Goal: Information Seeking & Learning: Learn about a topic

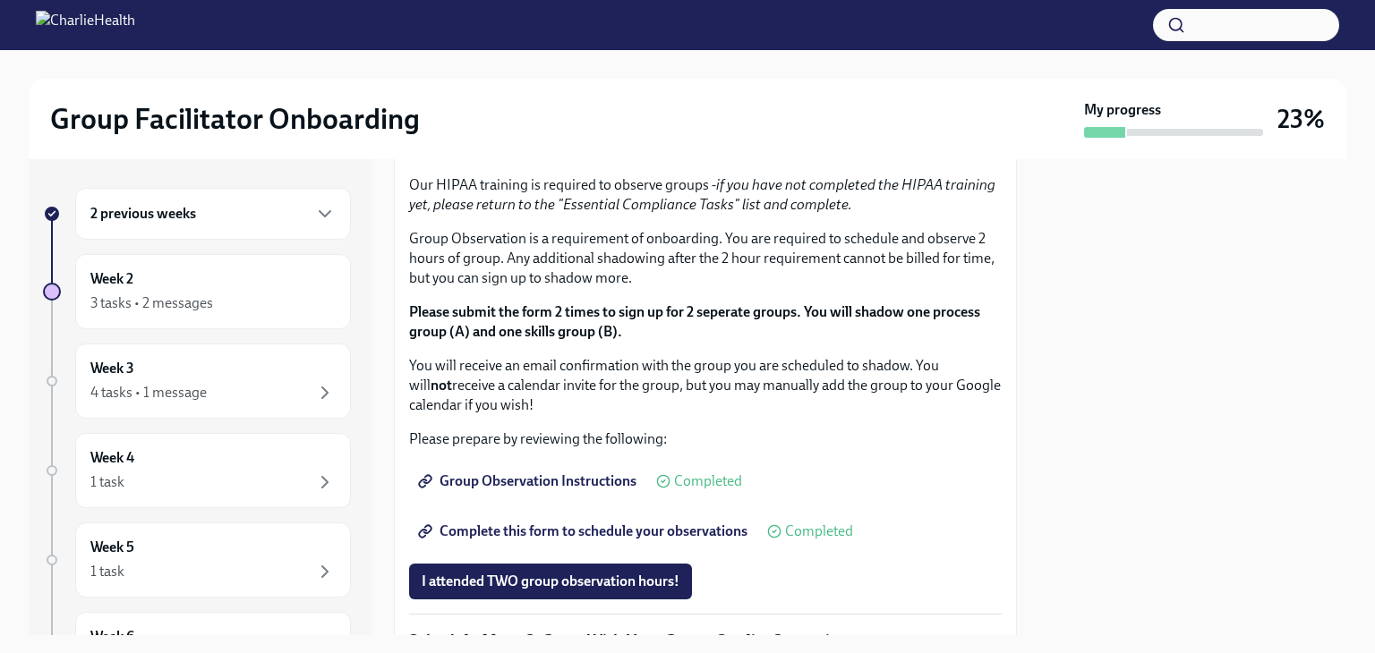
scroll to position [906, 0]
click at [632, 100] on span "I completed these three Docebo courses!" at bounding box center [548, 91] width 252 height 18
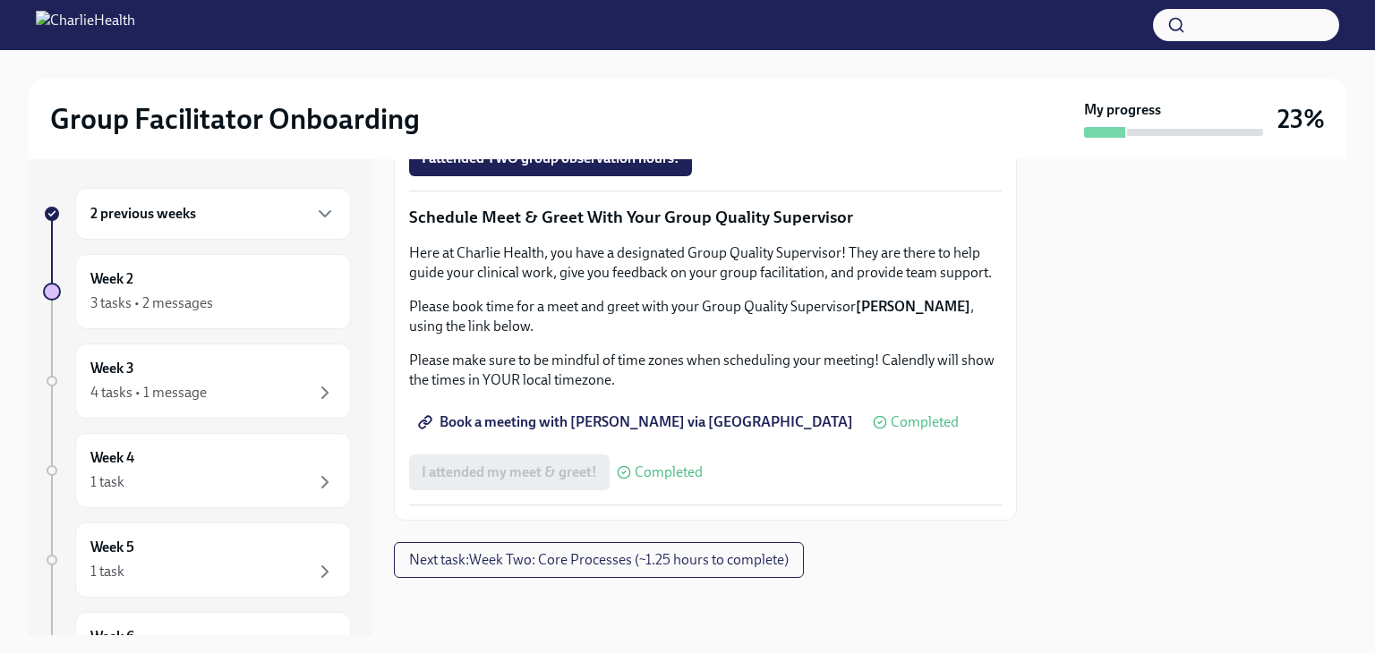
scroll to position [1790, 0]
click at [705, 569] on button "Next task : Week Two: Core Processes (~1.25 hours to complete)" at bounding box center [599, 560] width 410 height 36
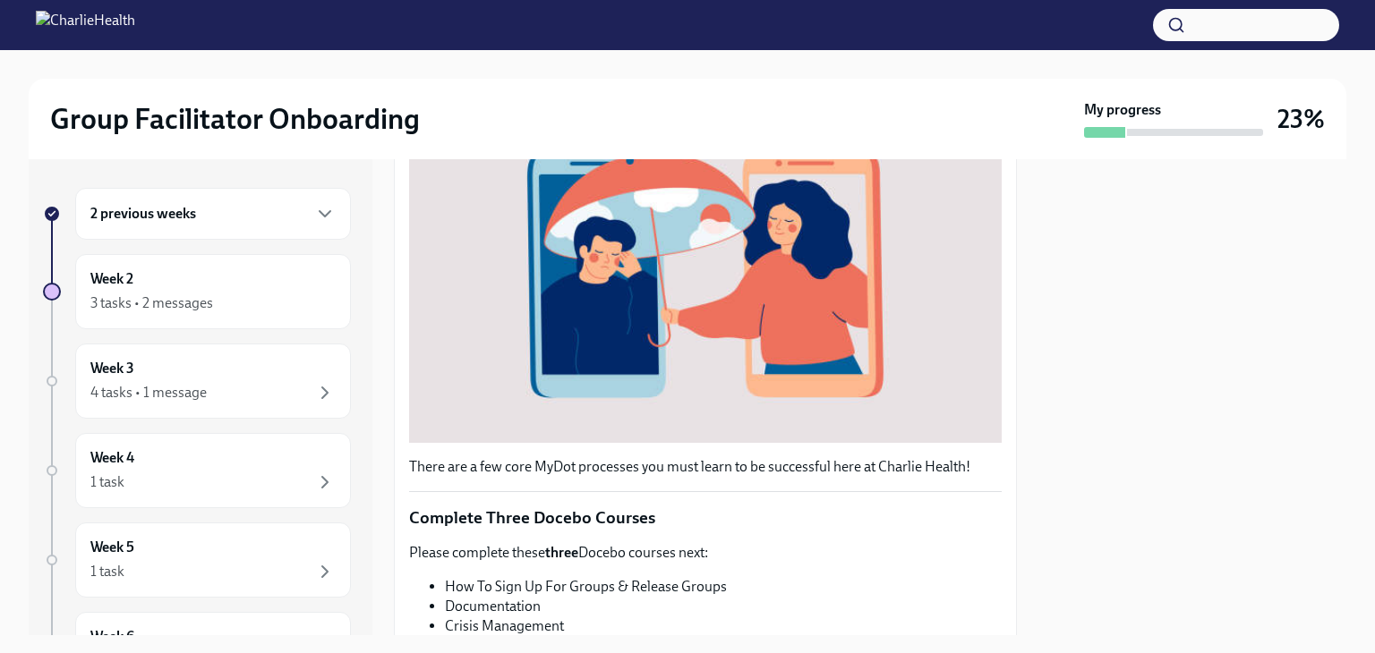
scroll to position [44, 0]
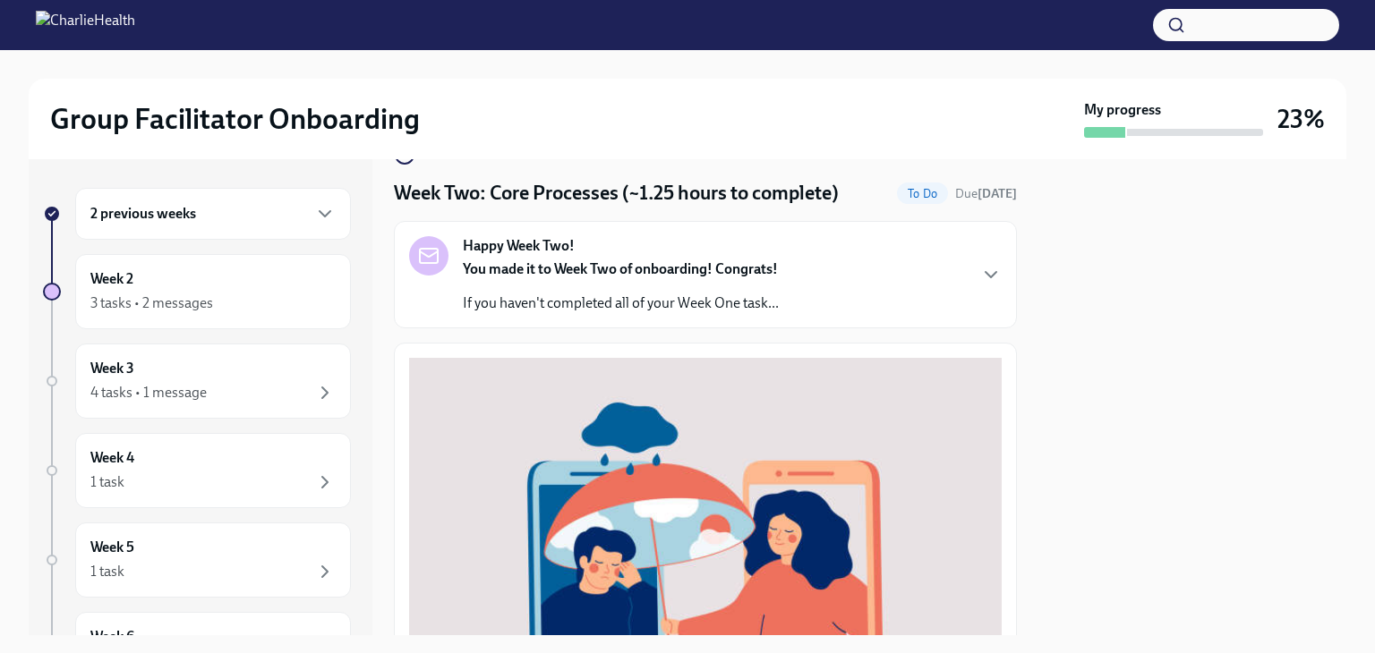
click at [183, 282] on div "Week 2 3 tasks • 2 messages" at bounding box center [212, 291] width 245 height 45
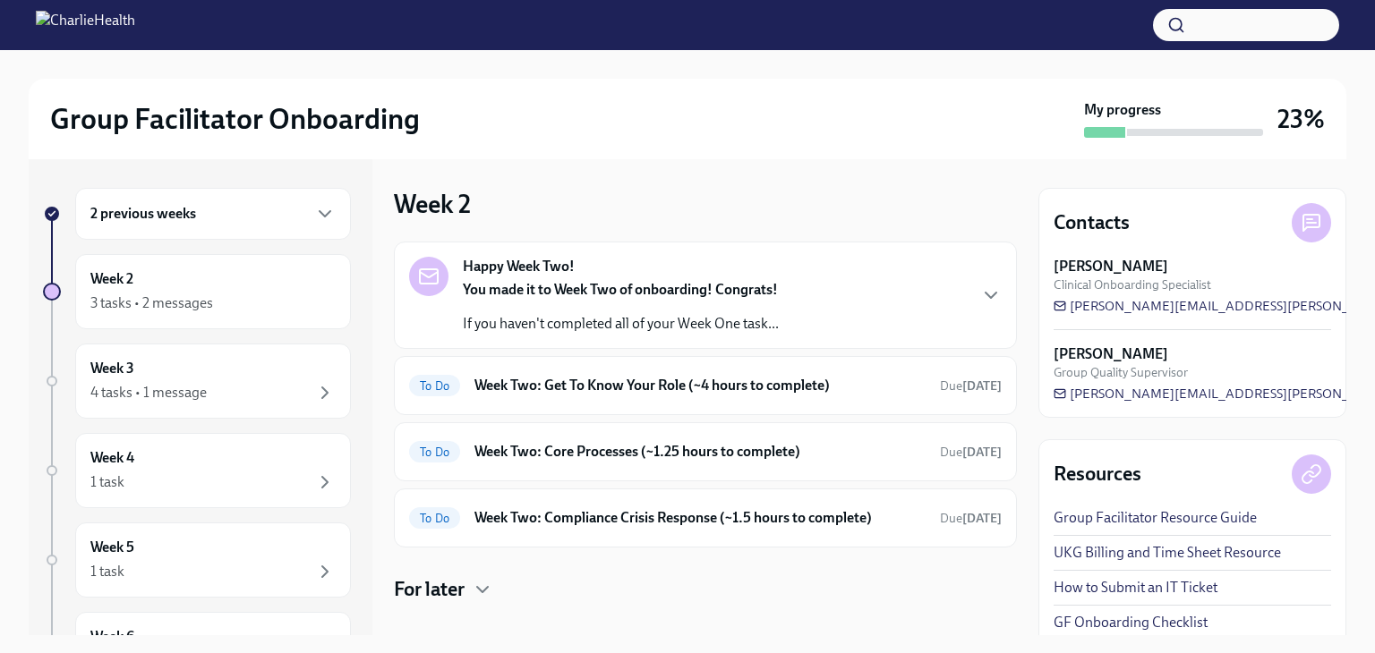
click at [587, 385] on h6 "Week Two: Get To Know Your Role (~4 hours to complete)" at bounding box center [699, 386] width 451 height 20
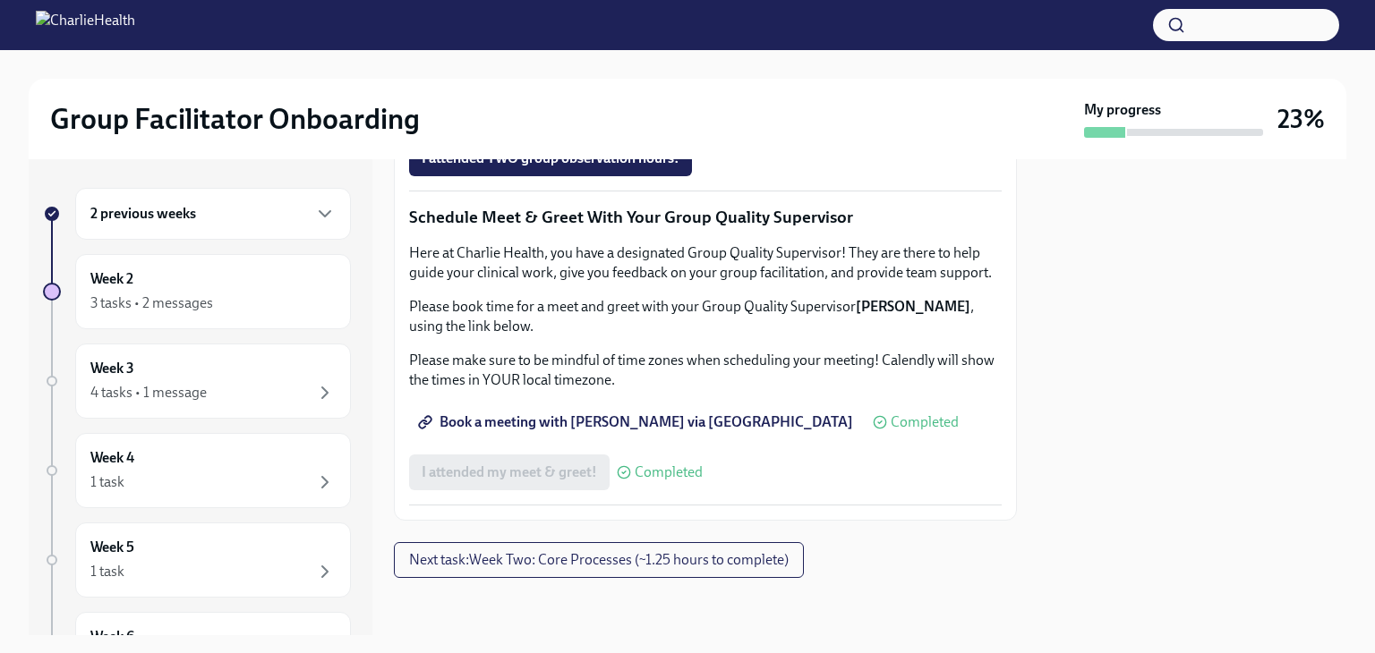
scroll to position [1790, 0]
click at [716, 551] on span "Next task : Week Two: Core Processes (~1.25 hours to complete)" at bounding box center [599, 560] width 380 height 18
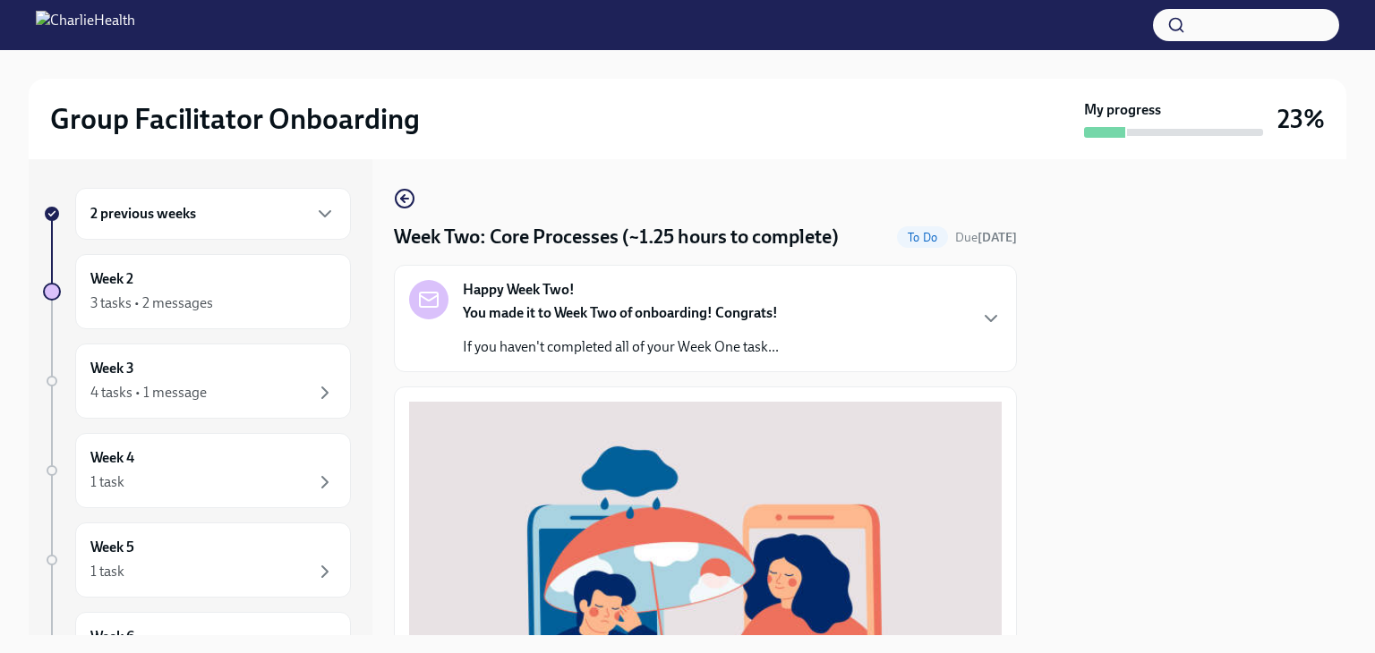
drag, startPoint x: 902, startPoint y: 380, endPoint x: 1008, endPoint y: 326, distance: 118.9
click at [1008, 326] on div "Week Two: Core Processes (~1.25 hours to complete) To Do Due [DATE] Happy Week …" at bounding box center [705, 397] width 623 height 476
click at [985, 318] on icon "button" at bounding box center [990, 318] width 11 height 5
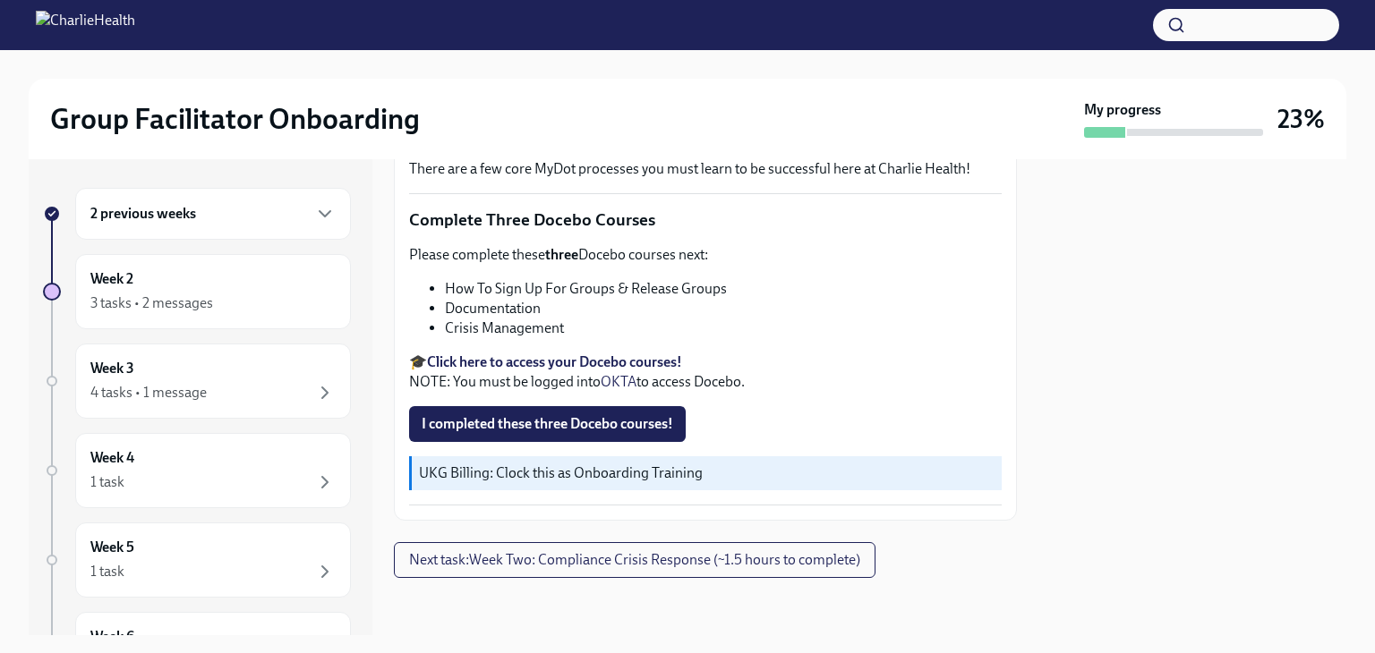
scroll to position [1230, 0]
click at [824, 570] on button "Next task : Week Two: Compliance Crisis Response (~1.5 hours to complete)" at bounding box center [635, 560] width 482 height 36
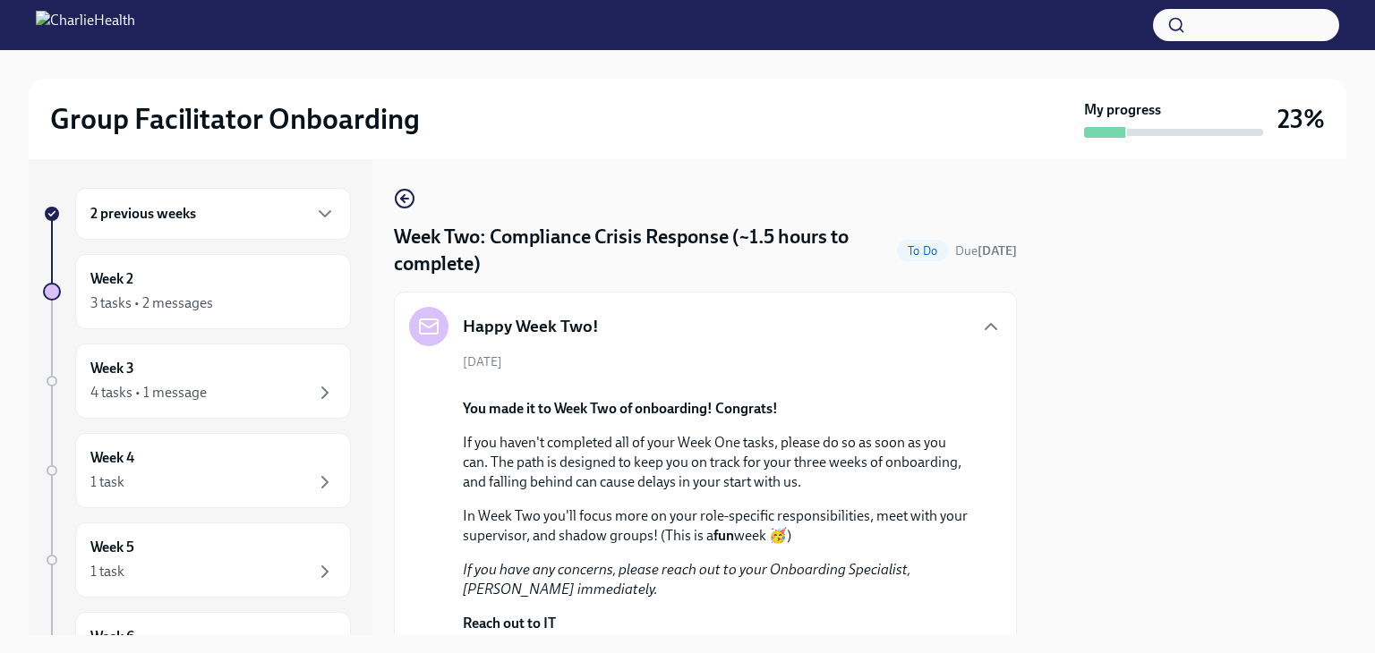
click at [158, 286] on div "Week 2 3 tasks • 2 messages" at bounding box center [212, 291] width 245 height 45
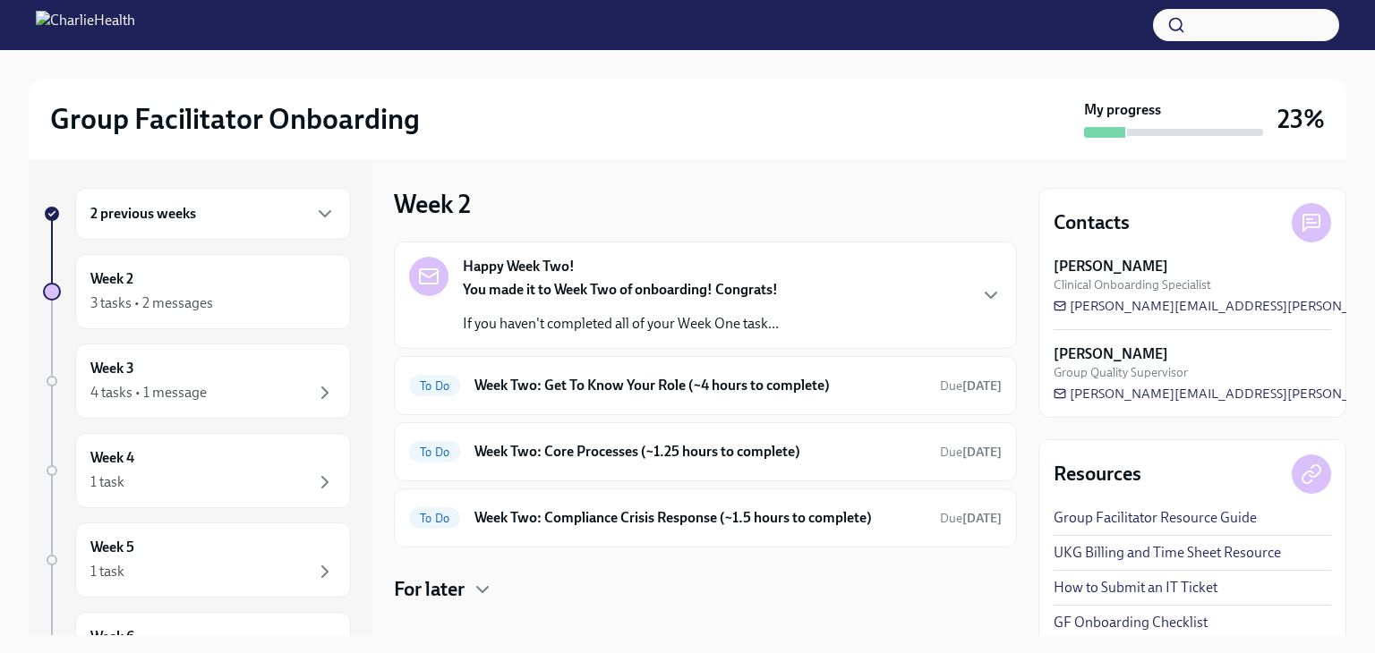
click at [809, 386] on h6 "Week Two: Get To Know Your Role (~4 hours to complete)" at bounding box center [699, 386] width 451 height 20
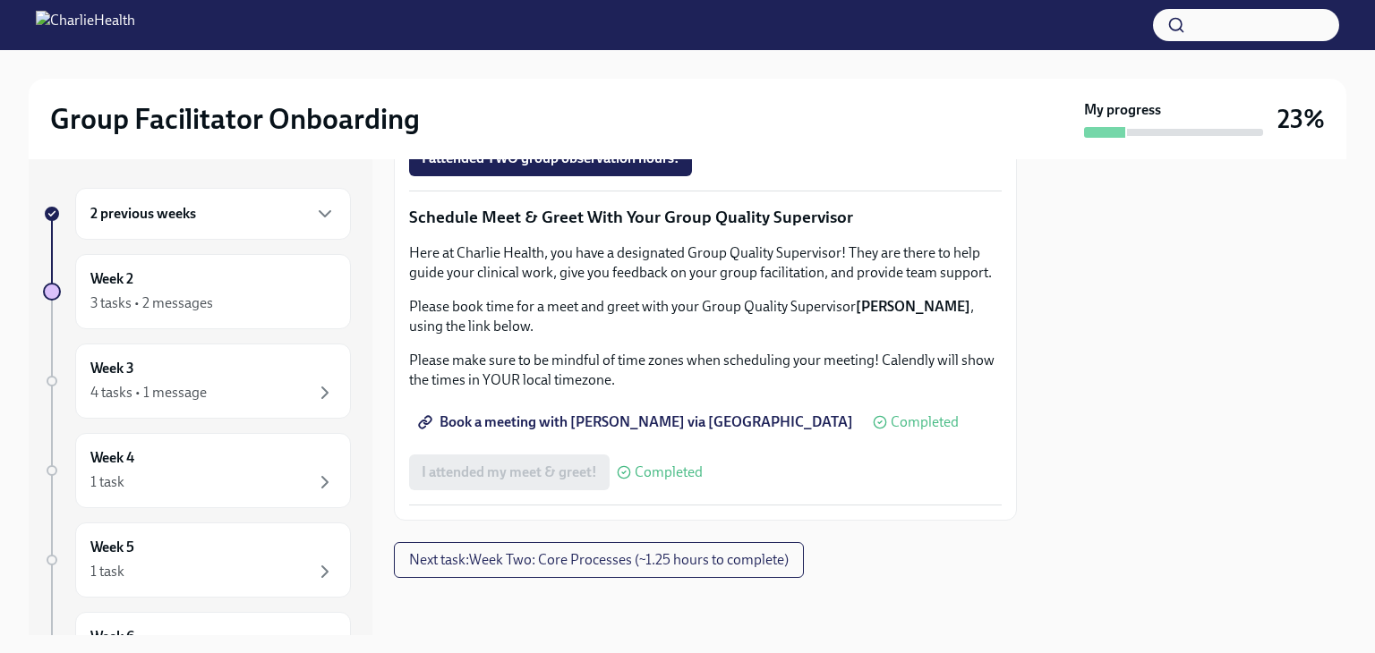
scroll to position [1790, 0]
click at [684, 563] on span "Next task : Week Two: Core Processes (~1.25 hours to complete)" at bounding box center [599, 560] width 380 height 18
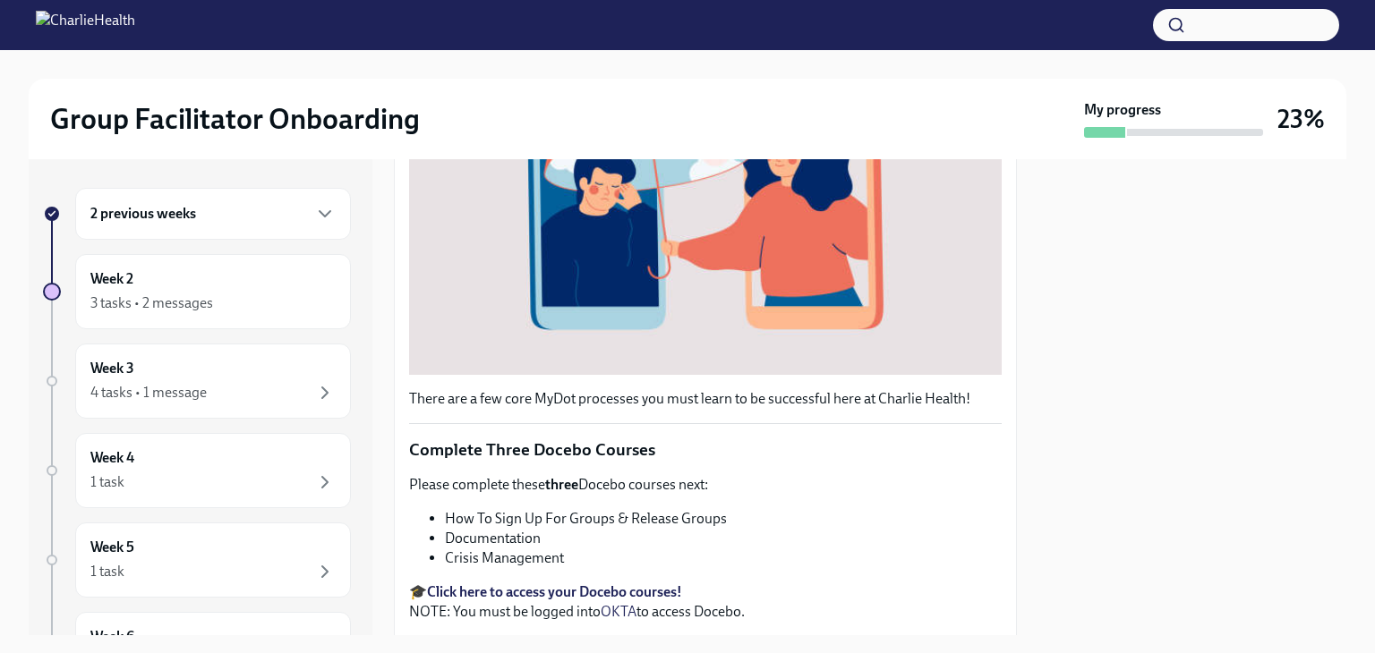
scroll to position [505, 0]
